Goal: Book appointment/travel/reservation

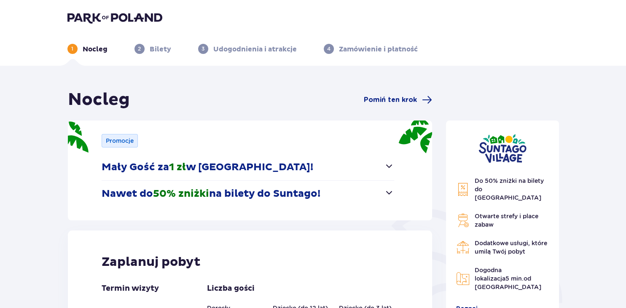
click at [392, 193] on span "button" at bounding box center [389, 192] width 10 height 10
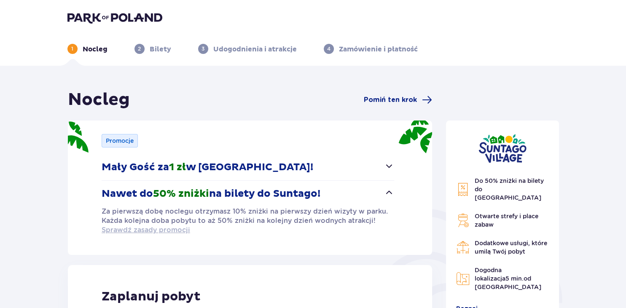
click at [145, 232] on span "Sprawdź zasady promocji" at bounding box center [146, 229] width 88 height 9
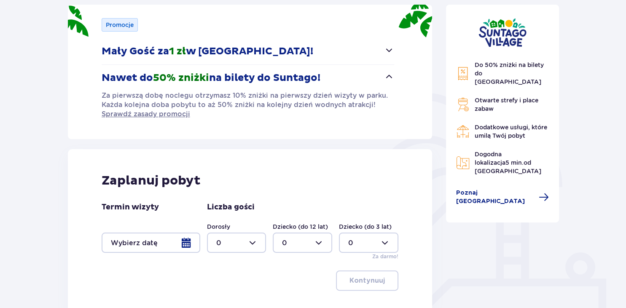
scroll to position [172, 0]
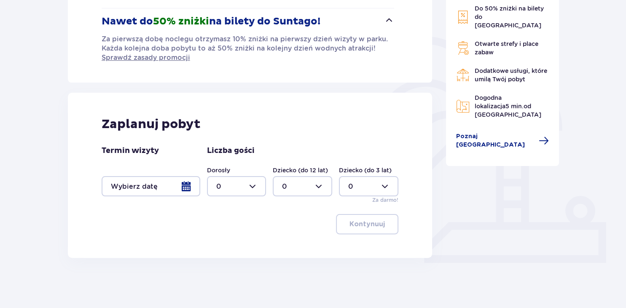
click at [184, 185] on div at bounding box center [151, 186] width 99 height 20
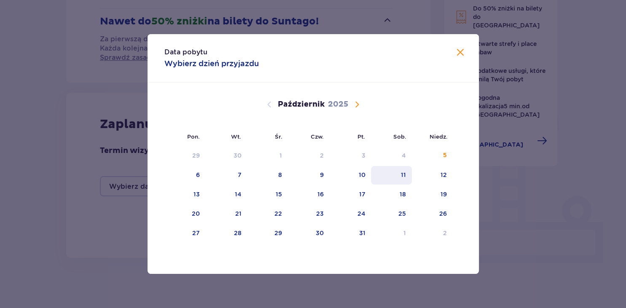
click at [402, 177] on div "11" at bounding box center [403, 175] width 5 height 8
click at [442, 177] on div "12" at bounding box center [443, 175] width 6 height 8
type input "[DATE] - [DATE]"
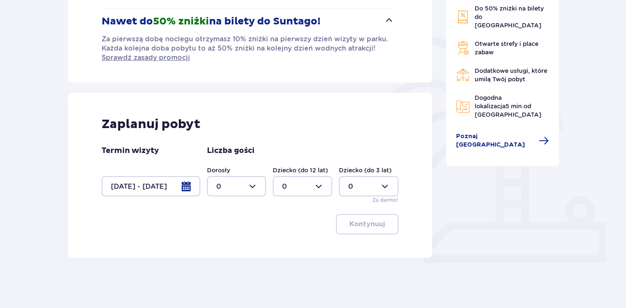
click at [252, 186] on div at bounding box center [236, 186] width 59 height 20
click at [230, 247] on div "2" at bounding box center [236, 246] width 41 height 9
type input "2"
click at [319, 184] on div at bounding box center [302, 186] width 59 height 20
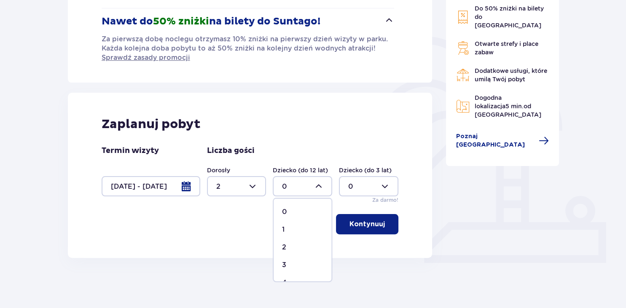
click at [286, 244] on p "2" at bounding box center [284, 246] width 4 height 9
type input "2"
click at [365, 222] on p "Kontynuuj" at bounding box center [366, 224] width 35 height 9
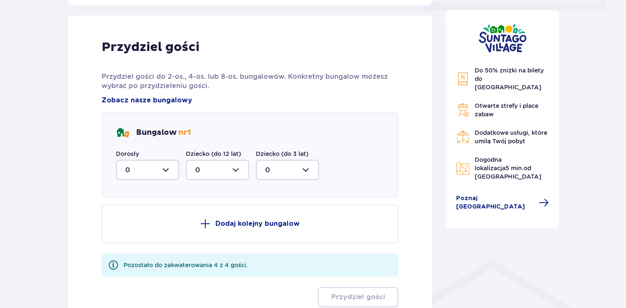
scroll to position [430, 0]
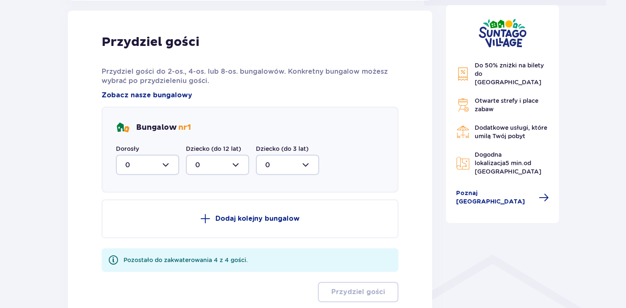
click at [167, 168] on div at bounding box center [147, 165] width 63 height 20
click at [148, 224] on div "2" at bounding box center [147, 225] width 45 height 9
type input "2"
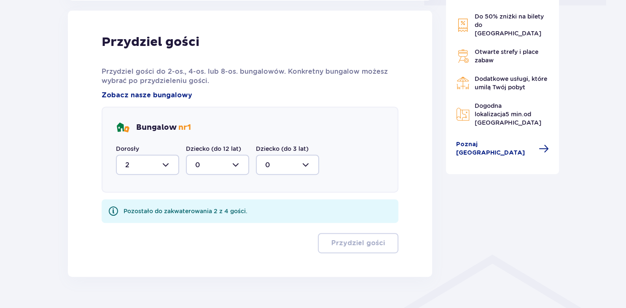
click at [238, 164] on div at bounding box center [217, 165] width 63 height 20
click at [206, 222] on div "2" at bounding box center [217, 225] width 45 height 9
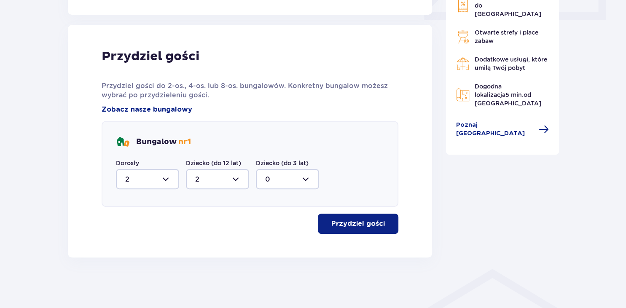
type input "2"
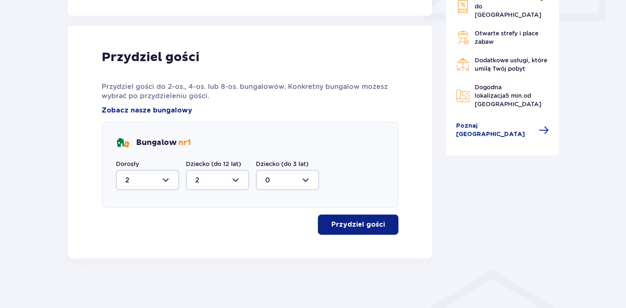
click at [362, 220] on p "Przydziel gości" at bounding box center [358, 224] width 54 height 9
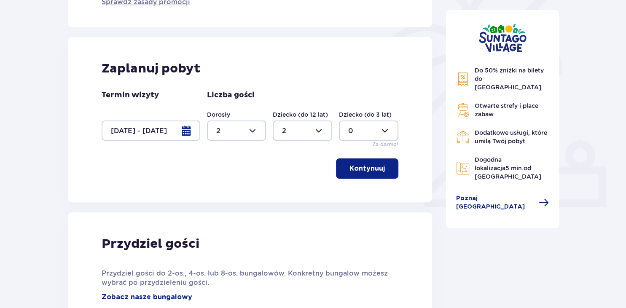
scroll to position [181, 0]
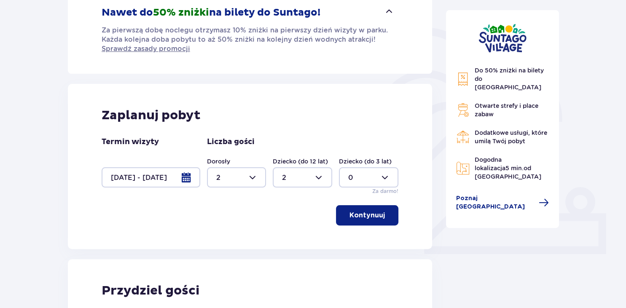
click at [184, 180] on div at bounding box center [151, 177] width 99 height 20
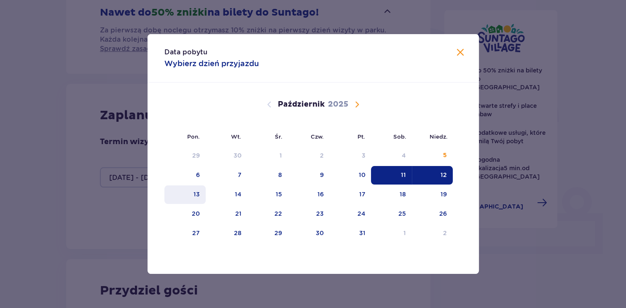
click at [195, 194] on div "13" at bounding box center [196, 194] width 6 height 8
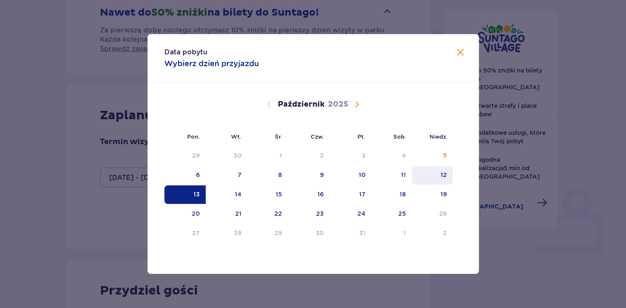
click at [449, 179] on div "12" at bounding box center [432, 175] width 41 height 19
click at [198, 195] on div "13" at bounding box center [196, 194] width 6 height 8
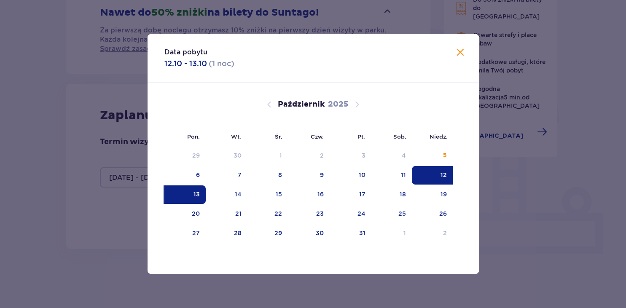
type input "[DATE] - [DATE]"
type input "0"
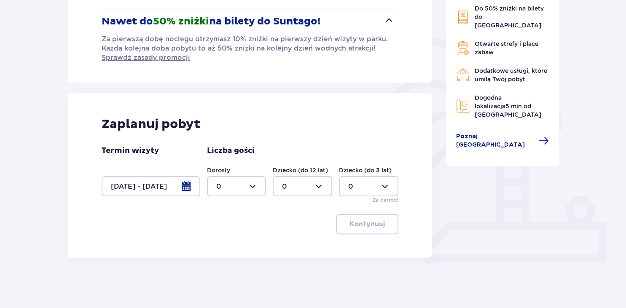
click at [254, 184] on div at bounding box center [236, 186] width 59 height 20
click at [221, 246] on div "2" at bounding box center [236, 246] width 41 height 9
type input "2"
click at [322, 186] on div at bounding box center [302, 186] width 59 height 20
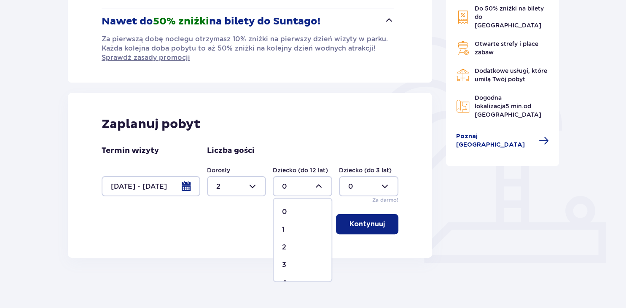
click at [287, 246] on div "2" at bounding box center [302, 246] width 41 height 9
type input "2"
click at [364, 229] on button "Kontynuuj" at bounding box center [367, 224] width 62 height 20
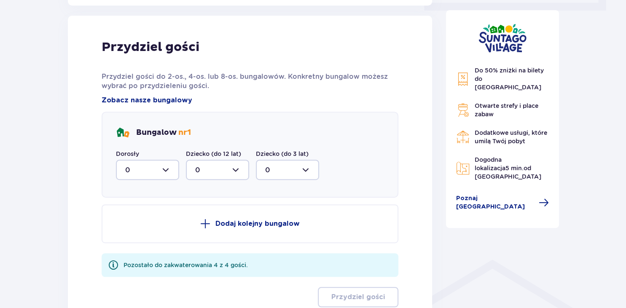
scroll to position [430, 0]
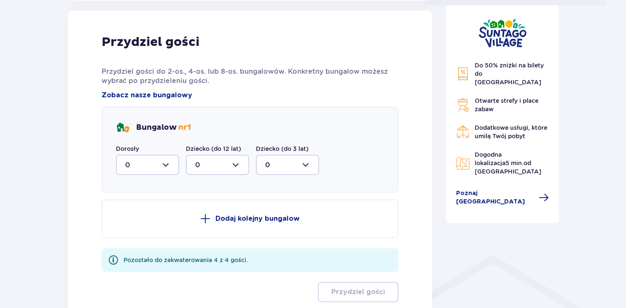
click at [172, 166] on div at bounding box center [147, 165] width 63 height 20
click at [138, 223] on div "2" at bounding box center [147, 225] width 45 height 9
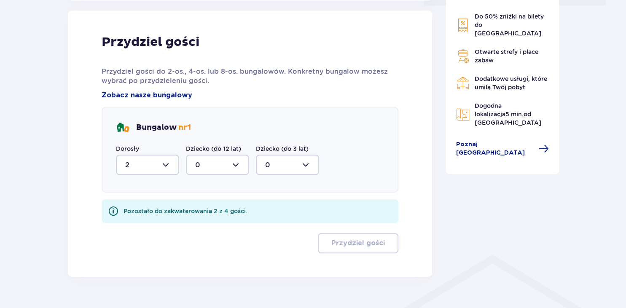
type input "2"
click at [235, 164] on div at bounding box center [217, 165] width 63 height 20
click at [206, 227] on div "2" at bounding box center [217, 225] width 45 height 9
type input "2"
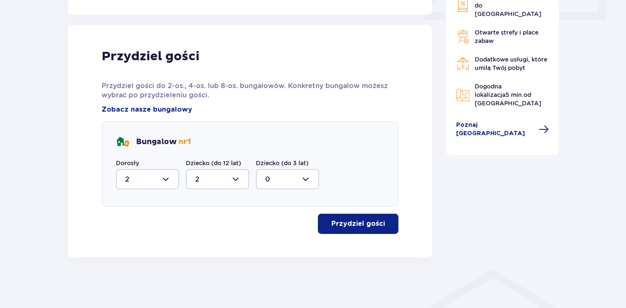
scroll to position [415, 0]
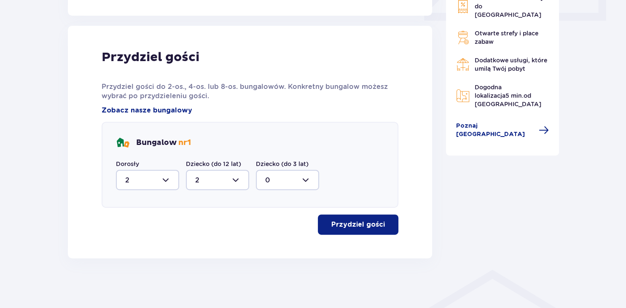
click at [358, 220] on p "Przydziel gości" at bounding box center [358, 224] width 54 height 9
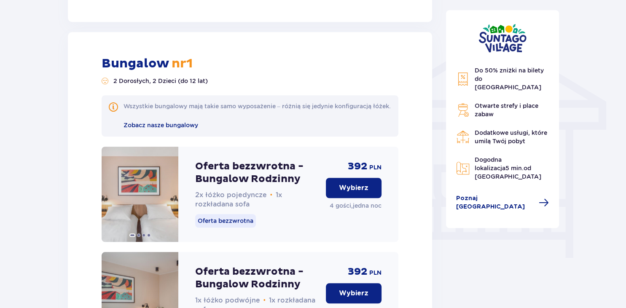
scroll to position [639, 0]
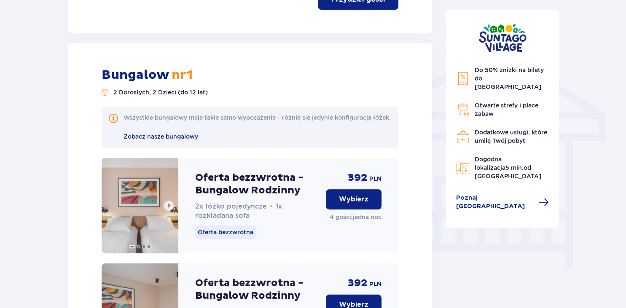
click at [166, 209] on span at bounding box center [168, 206] width 7 height 7
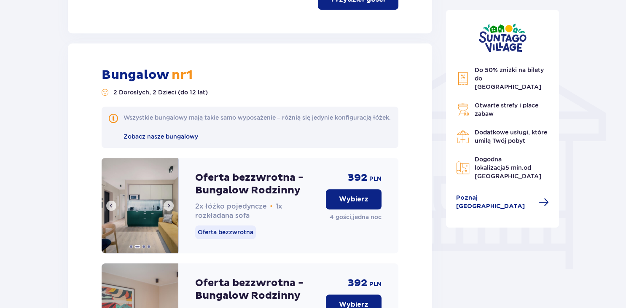
click at [166, 209] on span at bounding box center [168, 206] width 7 height 7
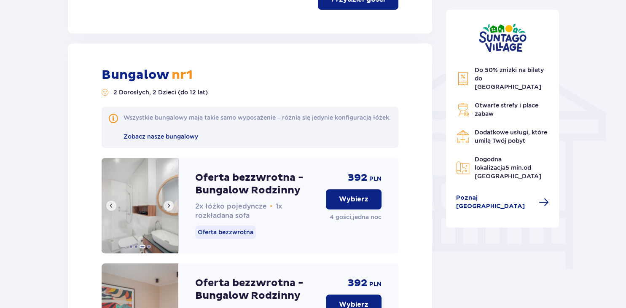
click at [166, 209] on span at bounding box center [168, 206] width 7 height 7
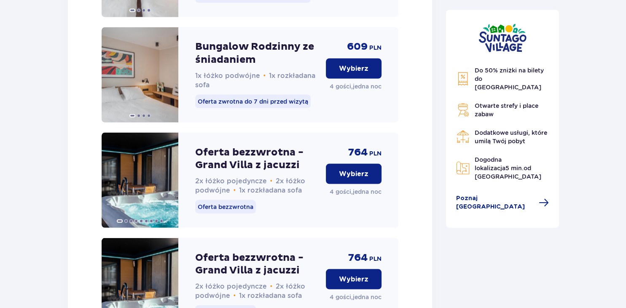
scroll to position [1534, 0]
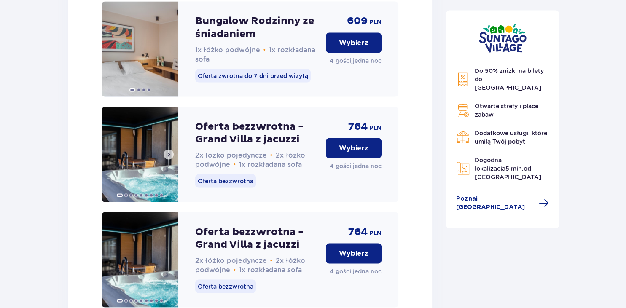
click at [168, 158] on span at bounding box center [168, 154] width 7 height 7
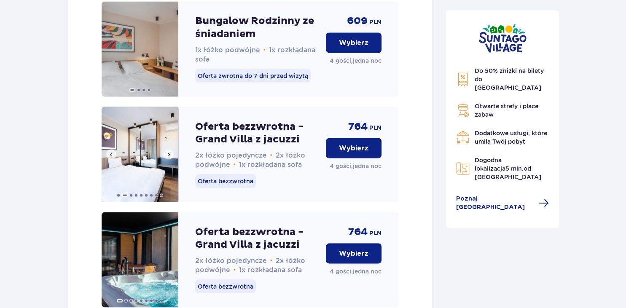
click at [168, 158] on span at bounding box center [168, 154] width 7 height 7
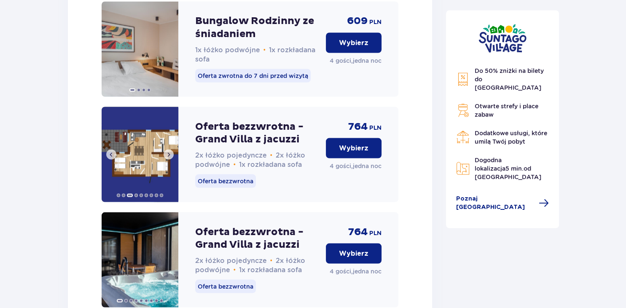
click at [168, 158] on span at bounding box center [168, 154] width 7 height 7
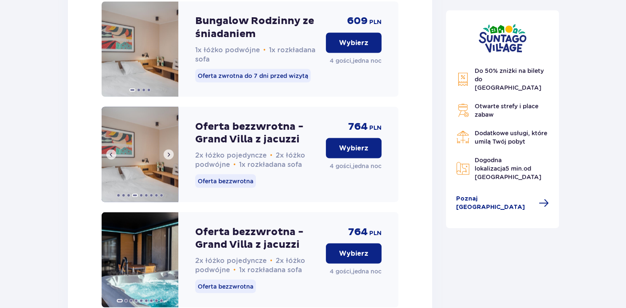
click at [168, 158] on span at bounding box center [168, 154] width 7 height 7
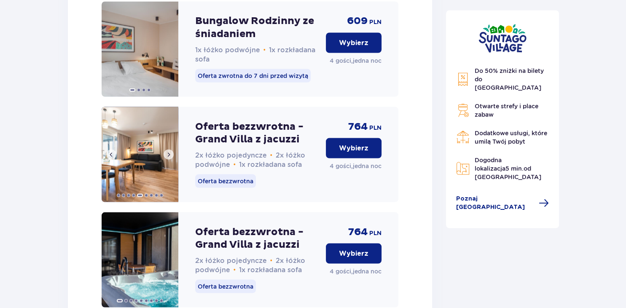
click at [168, 158] on span at bounding box center [168, 154] width 7 height 7
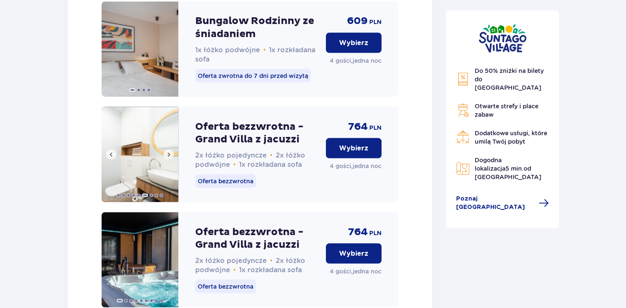
click at [168, 158] on span at bounding box center [168, 154] width 7 height 7
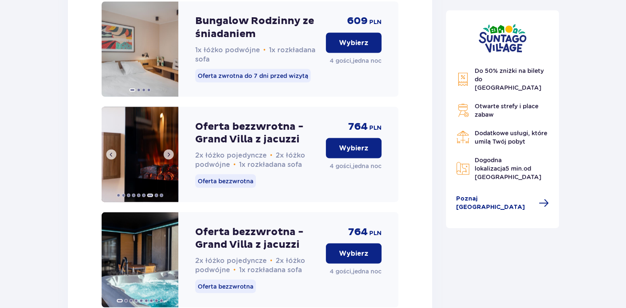
click at [168, 158] on span at bounding box center [168, 154] width 7 height 7
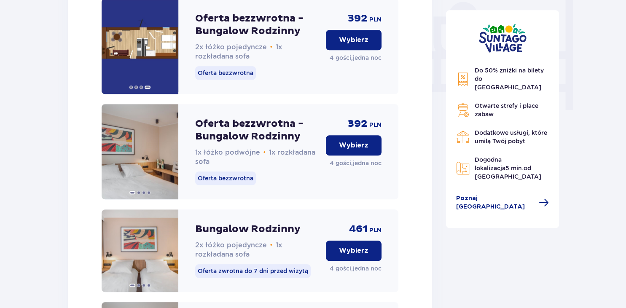
scroll to position [804, 0]
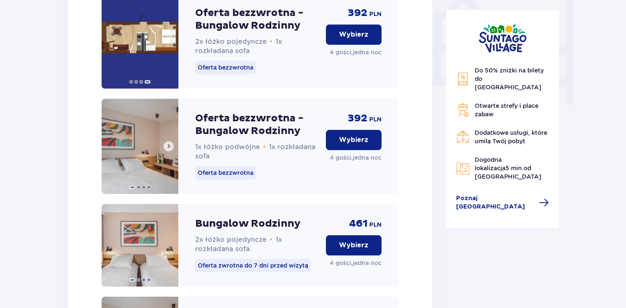
click at [170, 150] on span at bounding box center [168, 146] width 7 height 7
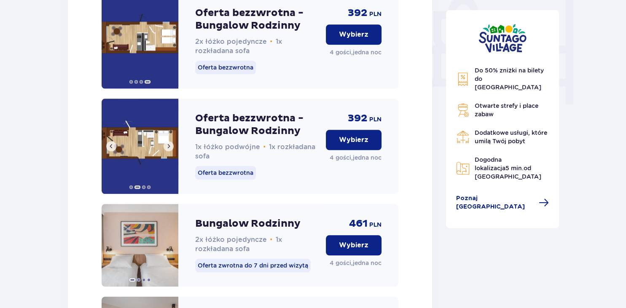
click at [170, 150] on span at bounding box center [168, 146] width 7 height 7
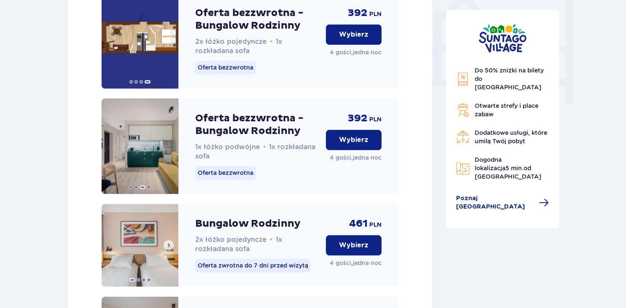
click at [169, 249] on span at bounding box center [168, 245] width 7 height 7
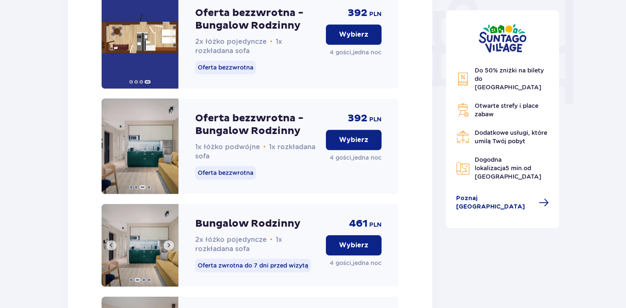
click at [169, 249] on span at bounding box center [168, 245] width 7 height 7
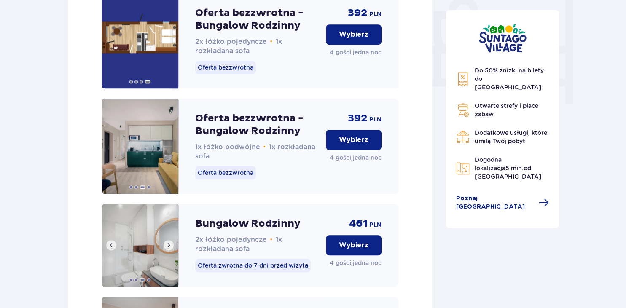
click at [169, 249] on span at bounding box center [168, 245] width 7 height 7
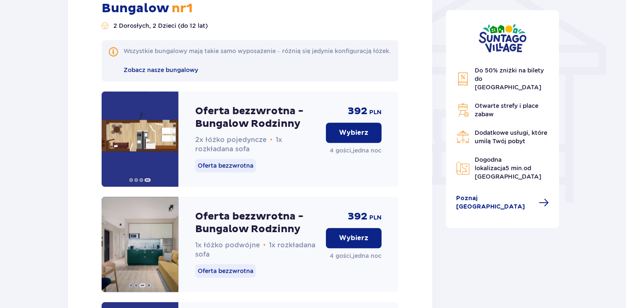
scroll to position [715, 0]
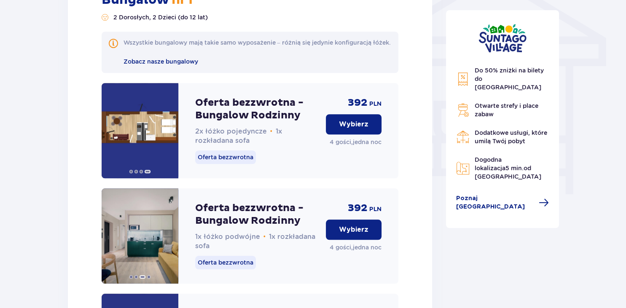
click at [343, 129] on p "Wybierz" at bounding box center [353, 124] width 29 height 9
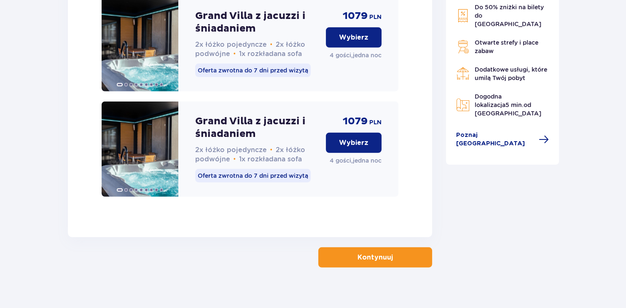
scroll to position [2302, 0]
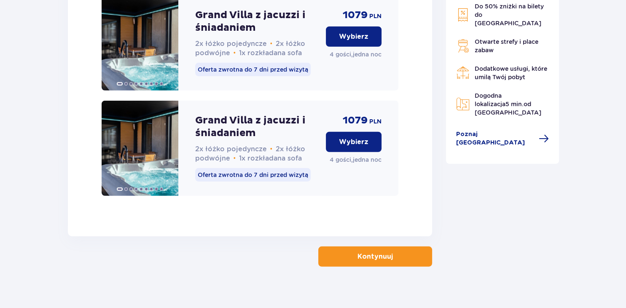
click at [380, 254] on button "Kontynuuj" at bounding box center [375, 256] width 114 height 20
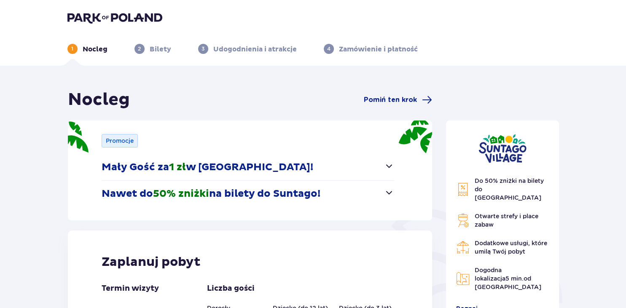
scroll to position [168, 0]
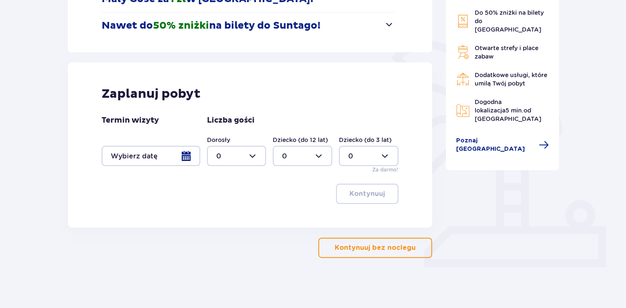
click at [388, 24] on span "button" at bounding box center [389, 24] width 10 height 10
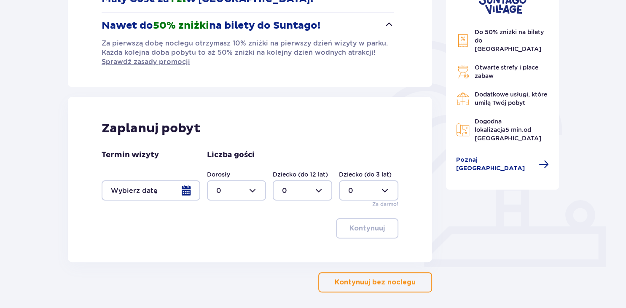
click at [388, 24] on span "button" at bounding box center [389, 24] width 10 height 10
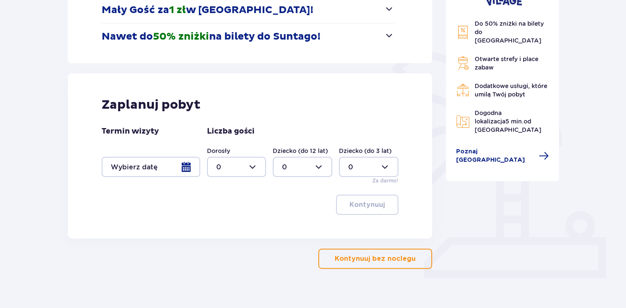
scroll to position [165, 0]
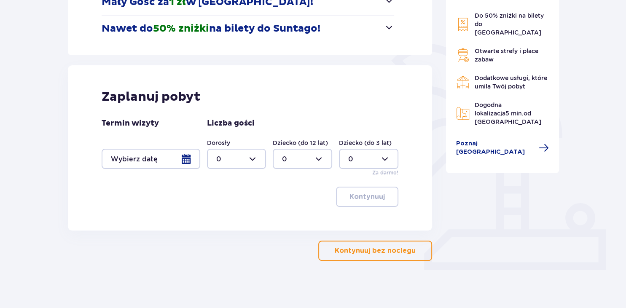
click at [183, 155] on div at bounding box center [151, 159] width 99 height 20
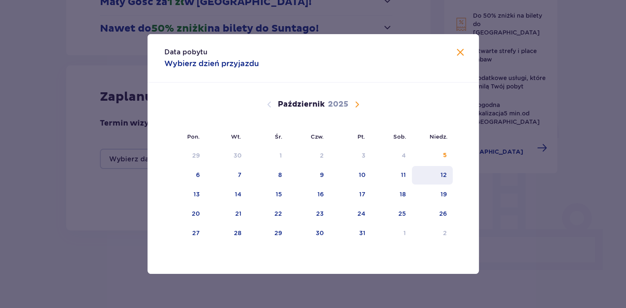
click at [440, 172] on div "12" at bounding box center [432, 175] width 41 height 19
click at [190, 194] on div "13" at bounding box center [185, 194] width 42 height 19
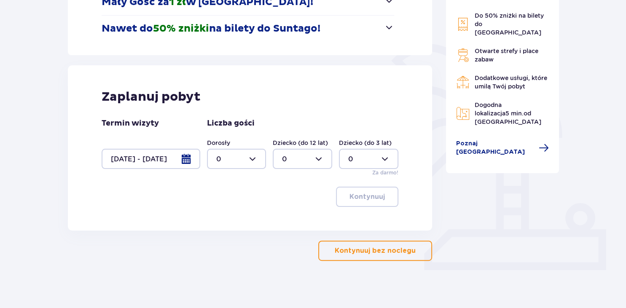
click at [185, 158] on div at bounding box center [151, 159] width 99 height 20
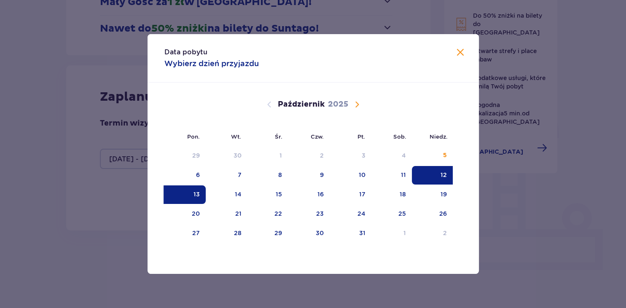
click at [449, 172] on div "12" at bounding box center [432, 175] width 41 height 19
click at [197, 198] on div "13" at bounding box center [196, 194] width 6 height 8
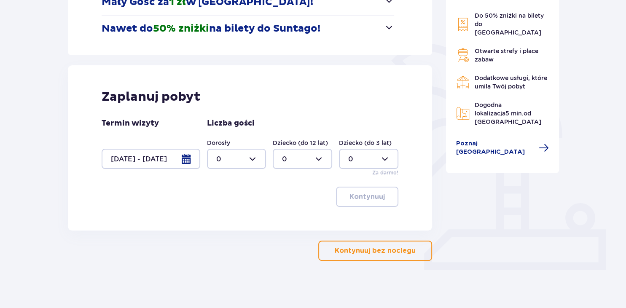
click at [183, 160] on div at bounding box center [151, 159] width 99 height 20
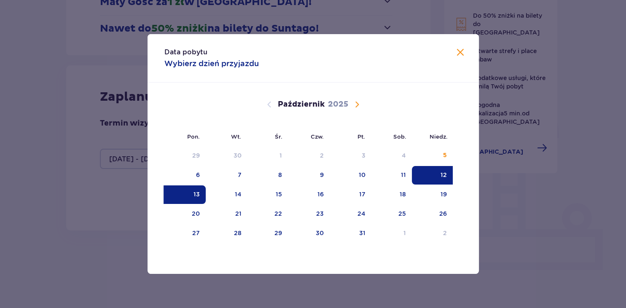
click at [196, 196] on div "13" at bounding box center [196, 194] width 6 height 8
click at [190, 193] on div "13" at bounding box center [185, 194] width 42 height 19
click at [237, 196] on div "14" at bounding box center [238, 194] width 7 height 8
type input "[DATE] - [DATE]"
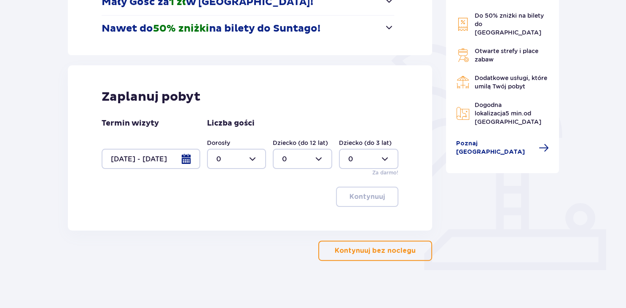
click at [255, 159] on div at bounding box center [236, 159] width 59 height 20
click at [229, 218] on div "2" at bounding box center [236, 219] width 41 height 9
type input "2"
click at [319, 157] on div at bounding box center [302, 159] width 59 height 20
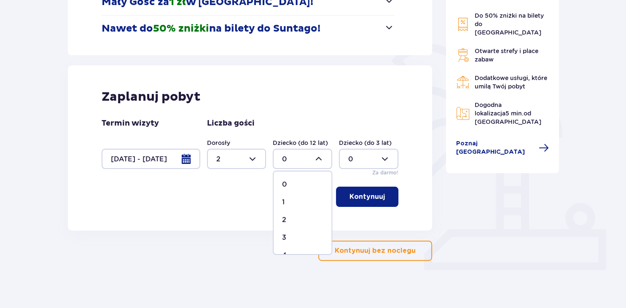
click at [289, 222] on div "2" at bounding box center [302, 219] width 41 height 9
type input "2"
click at [372, 202] on button "Kontynuuj" at bounding box center [367, 197] width 62 height 20
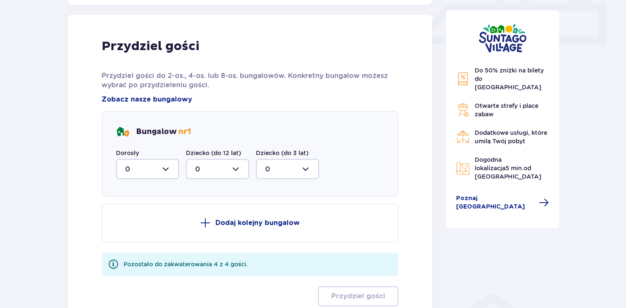
scroll to position [395, 0]
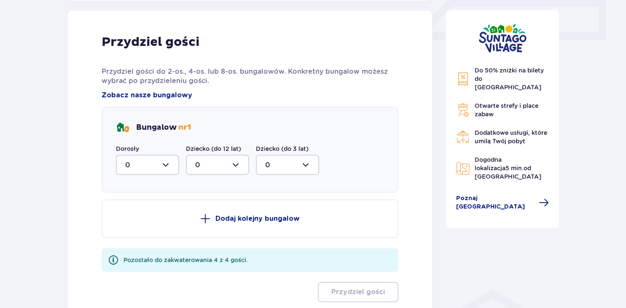
click at [164, 165] on div at bounding box center [147, 165] width 63 height 20
click at [133, 223] on div "2" at bounding box center [147, 225] width 45 height 9
type input "2"
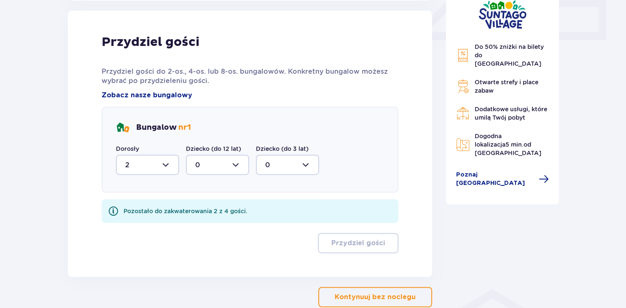
click at [236, 164] on div at bounding box center [217, 165] width 63 height 20
click at [204, 225] on div "2" at bounding box center [217, 225] width 45 height 9
type input "2"
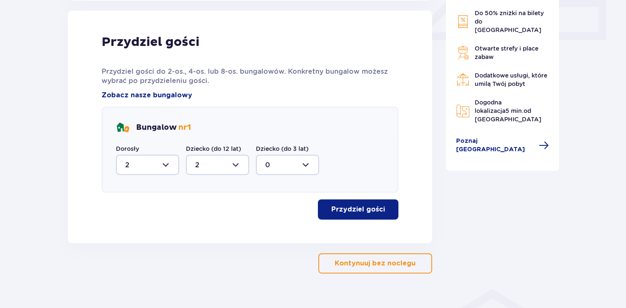
click at [353, 209] on p "Przydziel gości" at bounding box center [358, 209] width 54 height 9
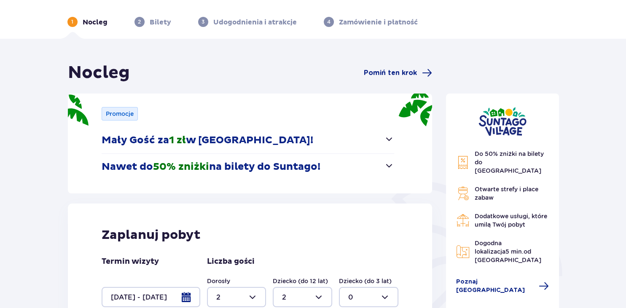
scroll to position [0, 0]
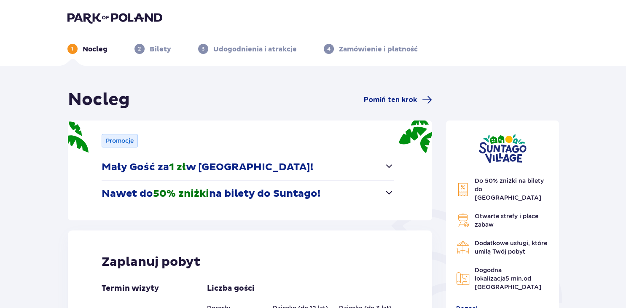
click at [389, 166] on span "button" at bounding box center [389, 166] width 10 height 10
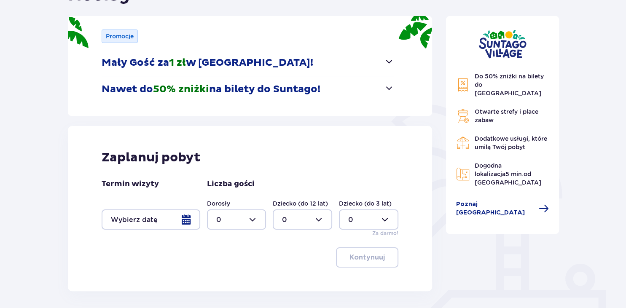
scroll to position [106, 0]
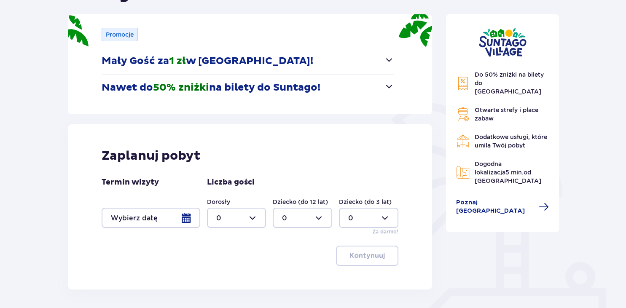
click at [188, 218] on div at bounding box center [151, 218] width 99 height 20
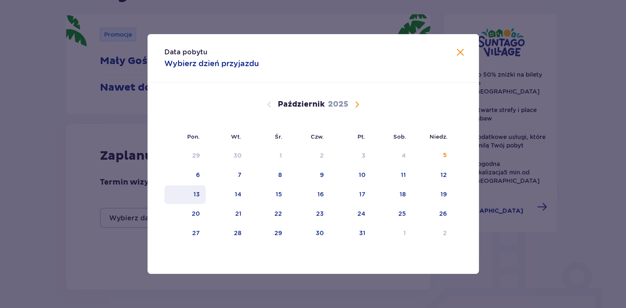
click at [195, 196] on div "13" at bounding box center [196, 194] width 6 height 8
click at [190, 195] on div "13" at bounding box center [185, 194] width 42 height 19
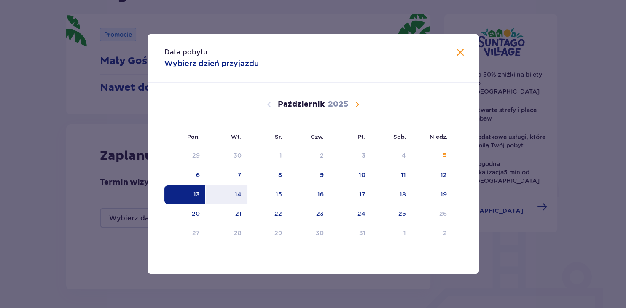
click at [190, 195] on div "13" at bounding box center [185, 194] width 42 height 19
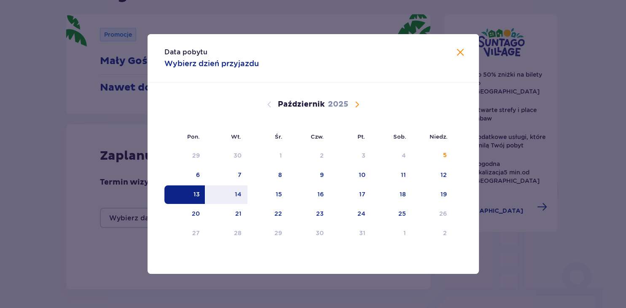
click at [190, 195] on div "13" at bounding box center [185, 194] width 42 height 19
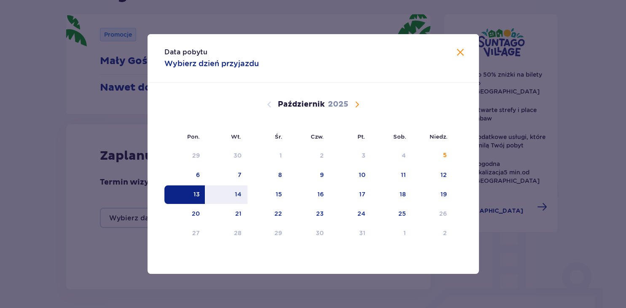
click at [190, 195] on div "13" at bounding box center [185, 194] width 42 height 19
click at [184, 198] on div "13" at bounding box center [185, 194] width 42 height 19
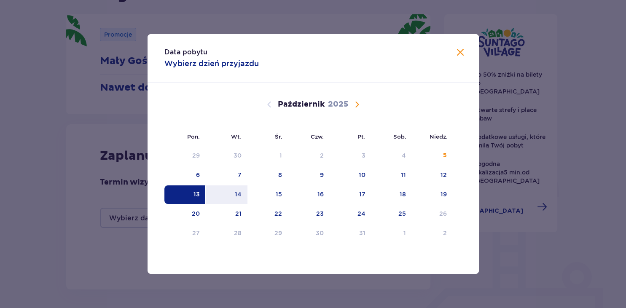
click at [184, 198] on div "13" at bounding box center [185, 194] width 42 height 19
click at [240, 193] on div "14" at bounding box center [238, 194] width 7 height 8
type input "[DATE] - [DATE]"
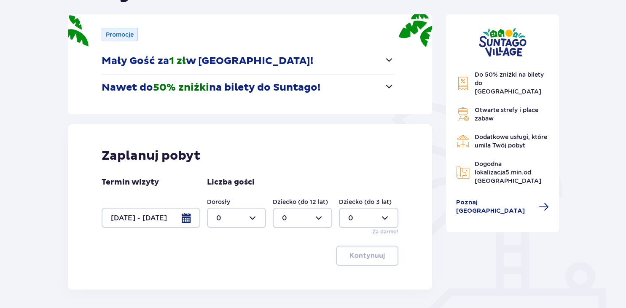
click at [183, 221] on div at bounding box center [151, 218] width 99 height 20
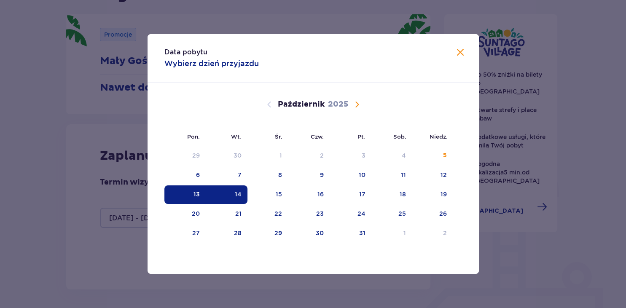
click at [461, 51] on span "Zamknij" at bounding box center [460, 53] width 10 height 10
